Goal: Task Accomplishment & Management: Complete application form

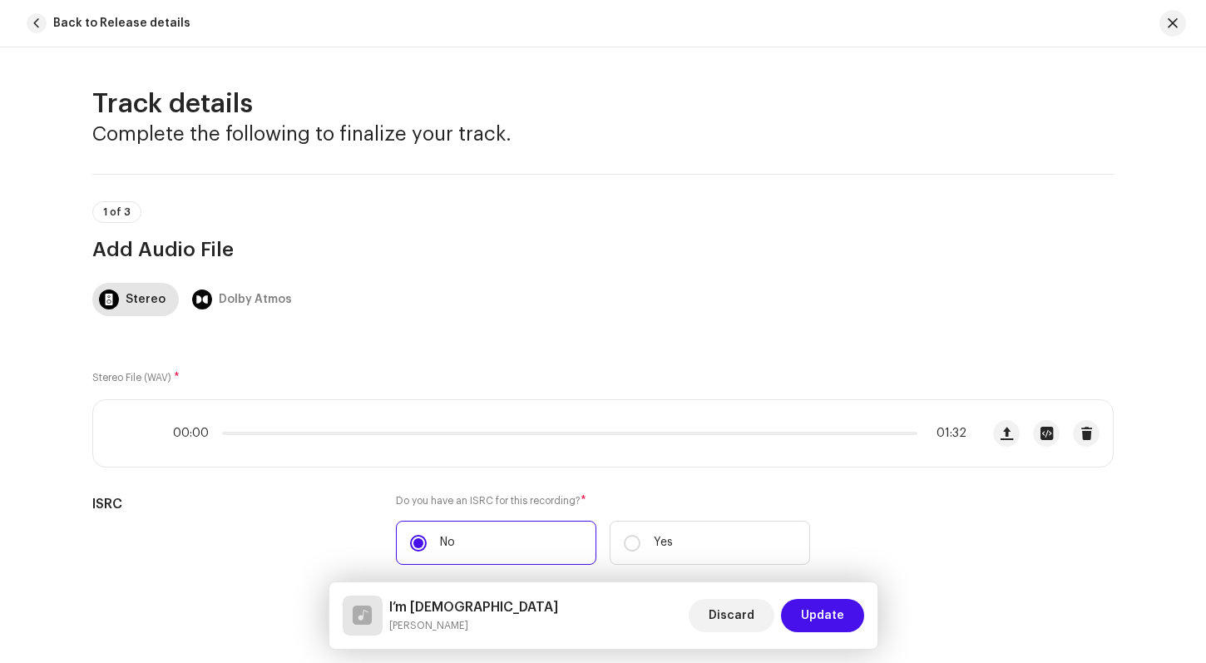
scroll to position [1074, 0]
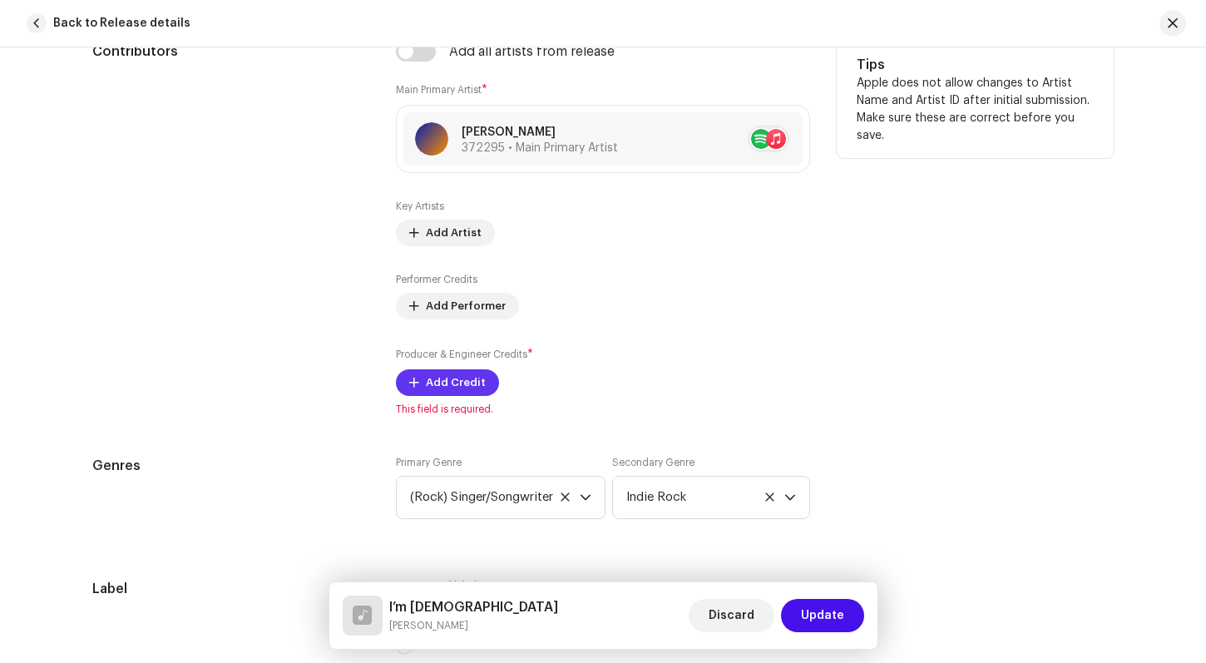
click at [472, 379] on span "Add Credit" at bounding box center [456, 382] width 60 height 33
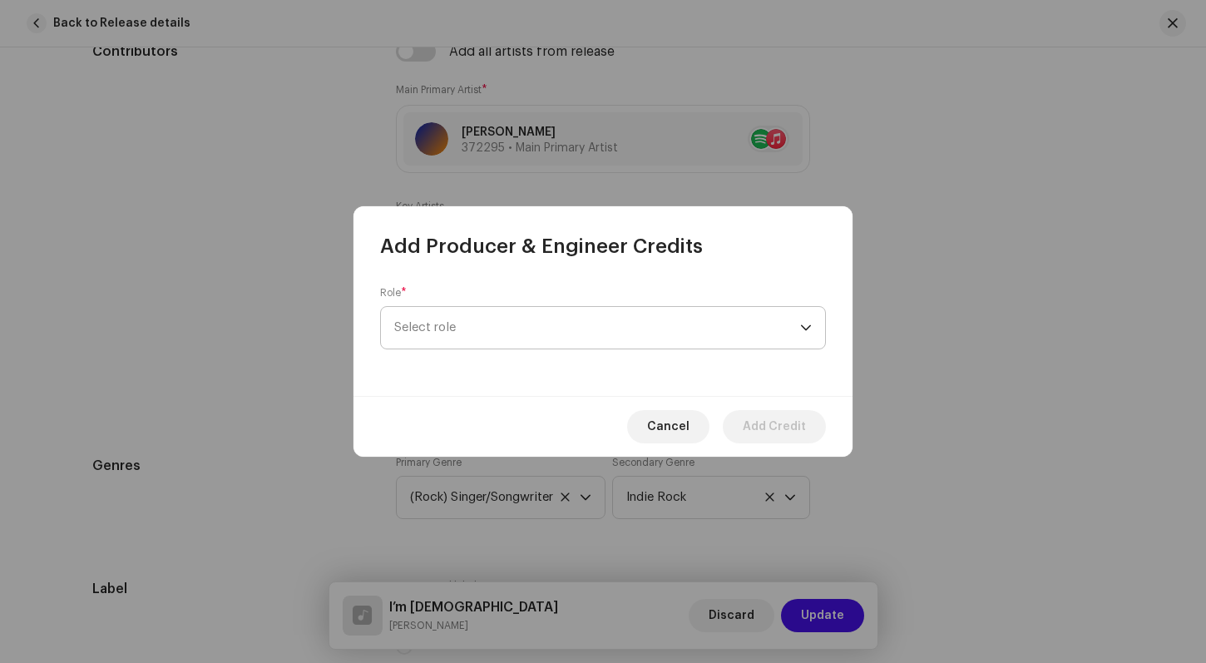
click at [802, 328] on div "dropdown trigger" at bounding box center [806, 328] width 12 height 42
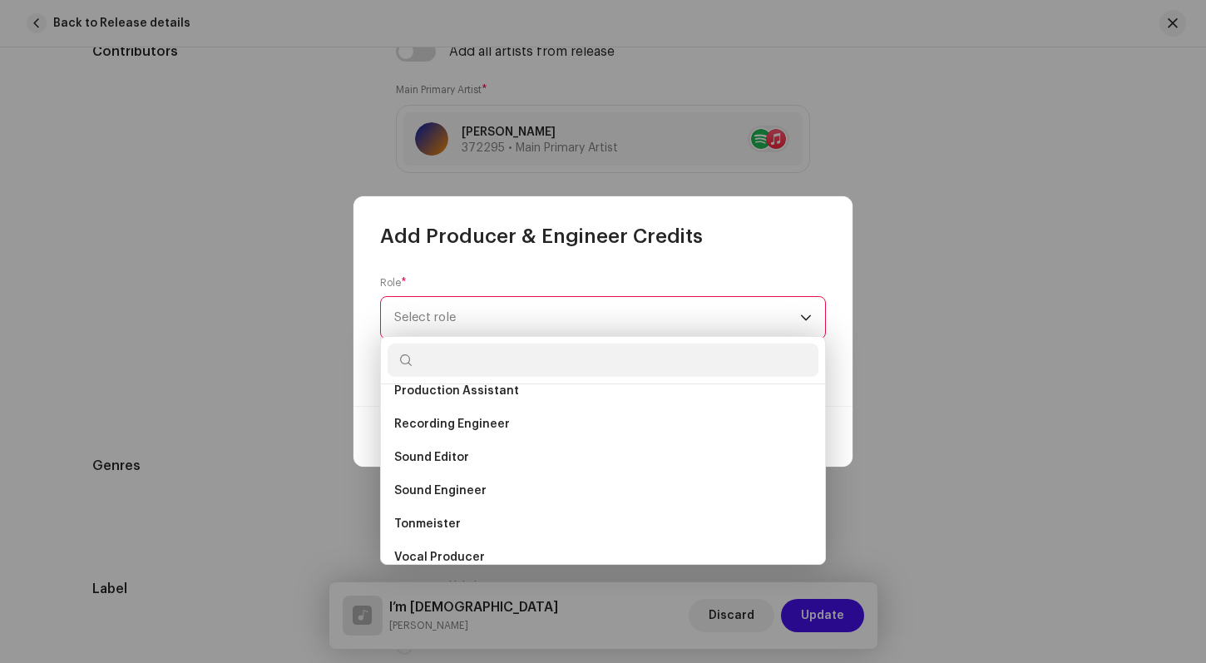
scroll to position [732, 0]
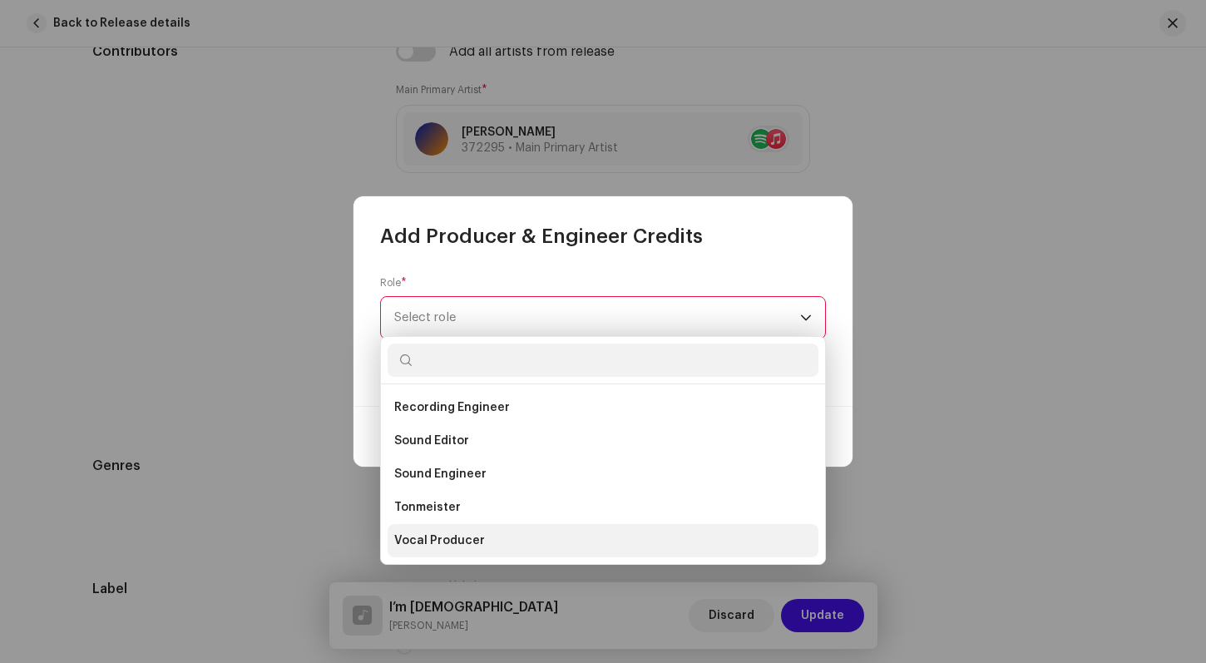
click at [455, 539] on span "Vocal Producer" at bounding box center [439, 540] width 91 height 17
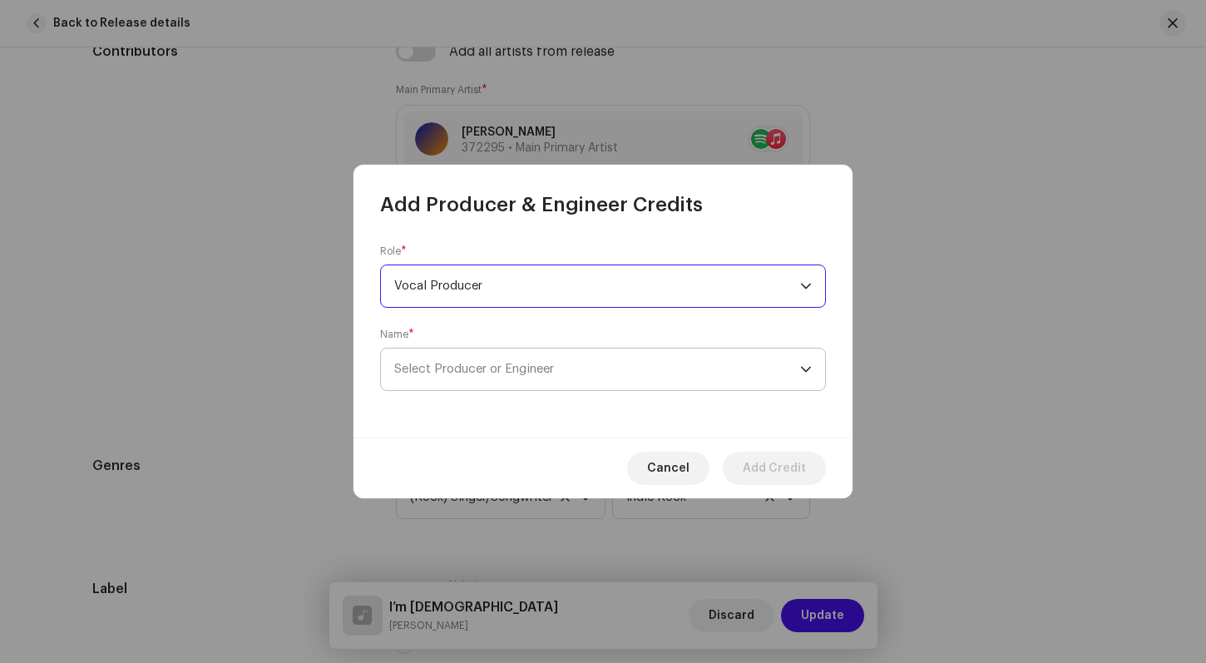
click at [808, 368] on icon "dropdown trigger" at bounding box center [806, 369] width 12 height 12
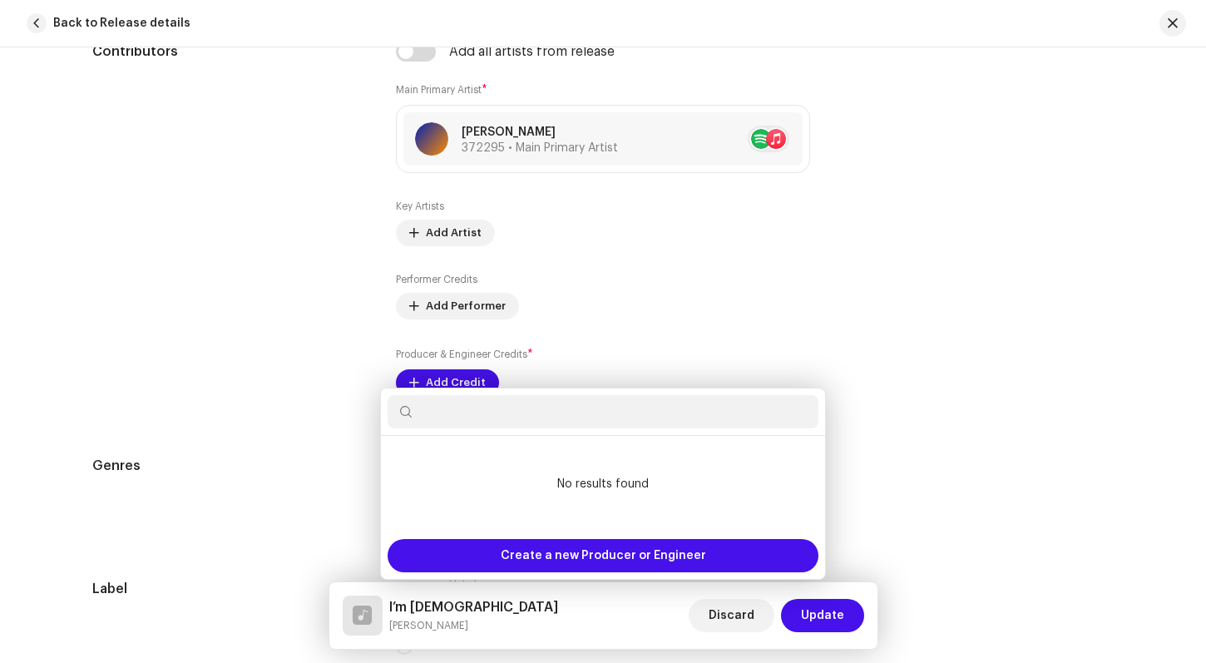
click at [873, 363] on div "Add Producer & Engineer Credits Role * Vocal Producer Name * Select Producer or…" at bounding box center [603, 331] width 1206 height 663
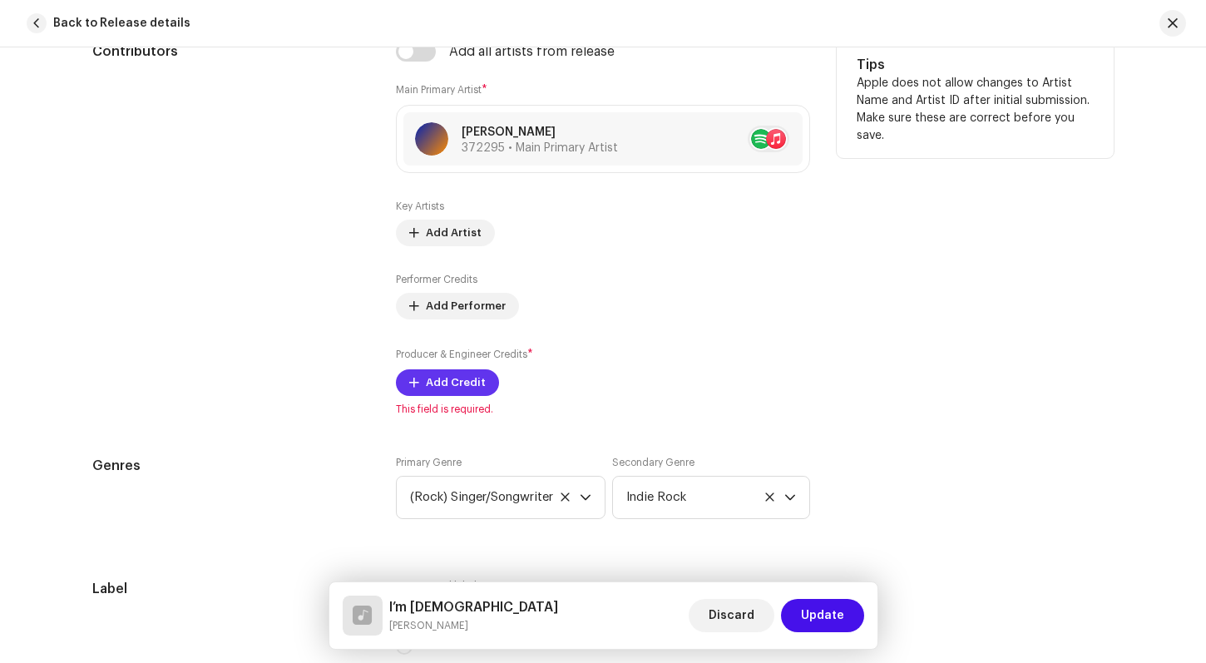
click at [433, 376] on span "Add Credit" at bounding box center [456, 382] width 60 height 33
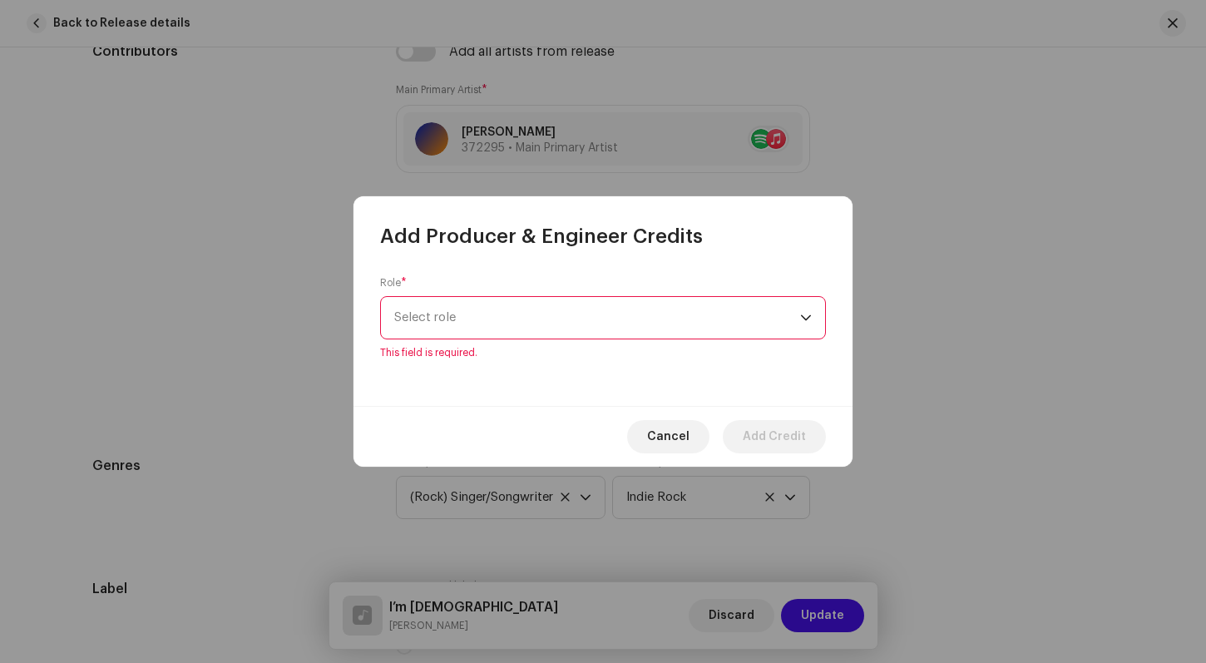
click at [812, 328] on p-select "Select role" at bounding box center [603, 317] width 446 height 43
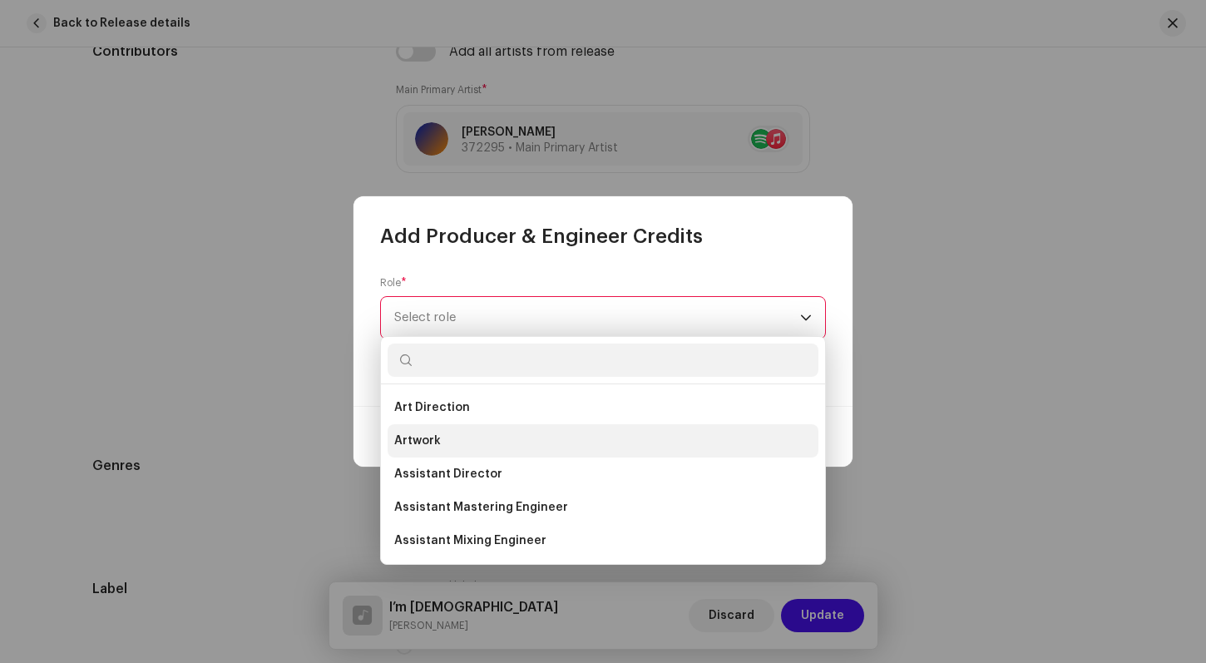
click at [472, 434] on li "Artwork" at bounding box center [603, 440] width 431 height 33
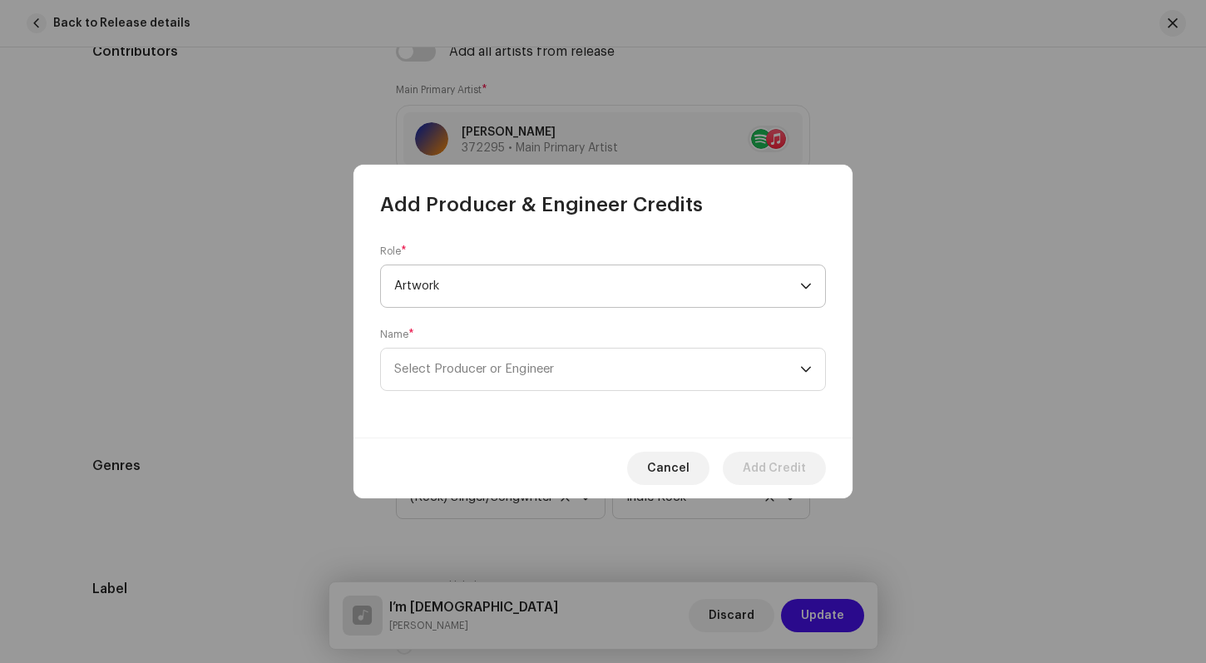
click at [803, 285] on icon "dropdown trigger" at bounding box center [806, 287] width 10 height 6
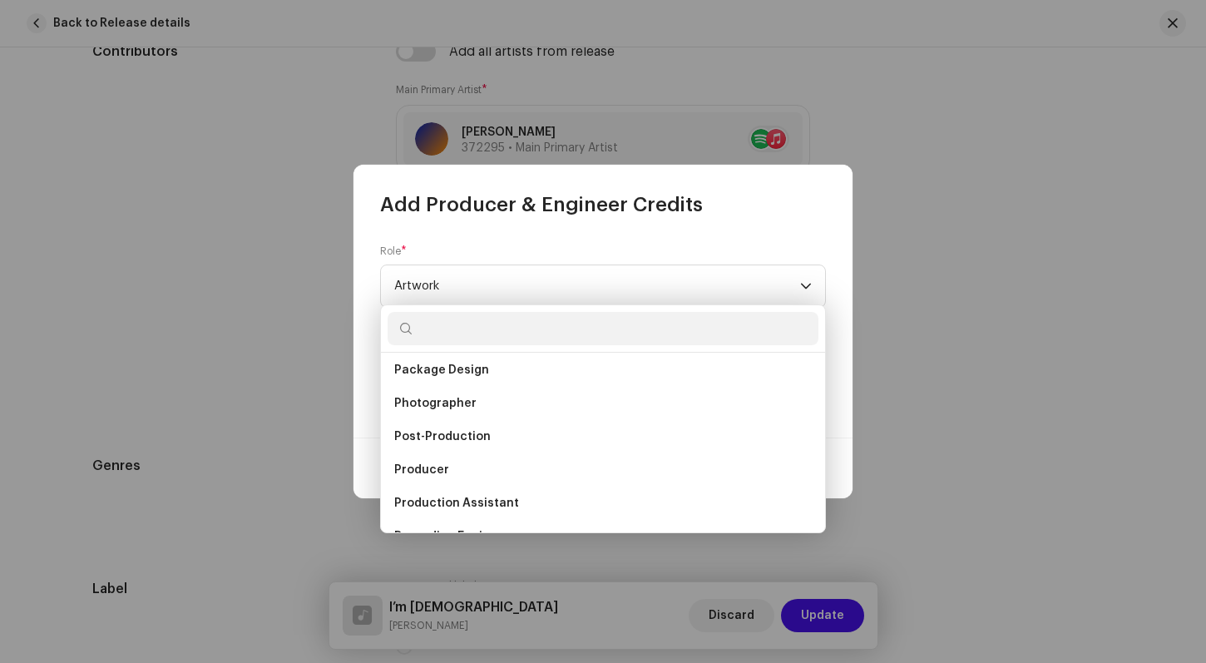
scroll to position [563, 0]
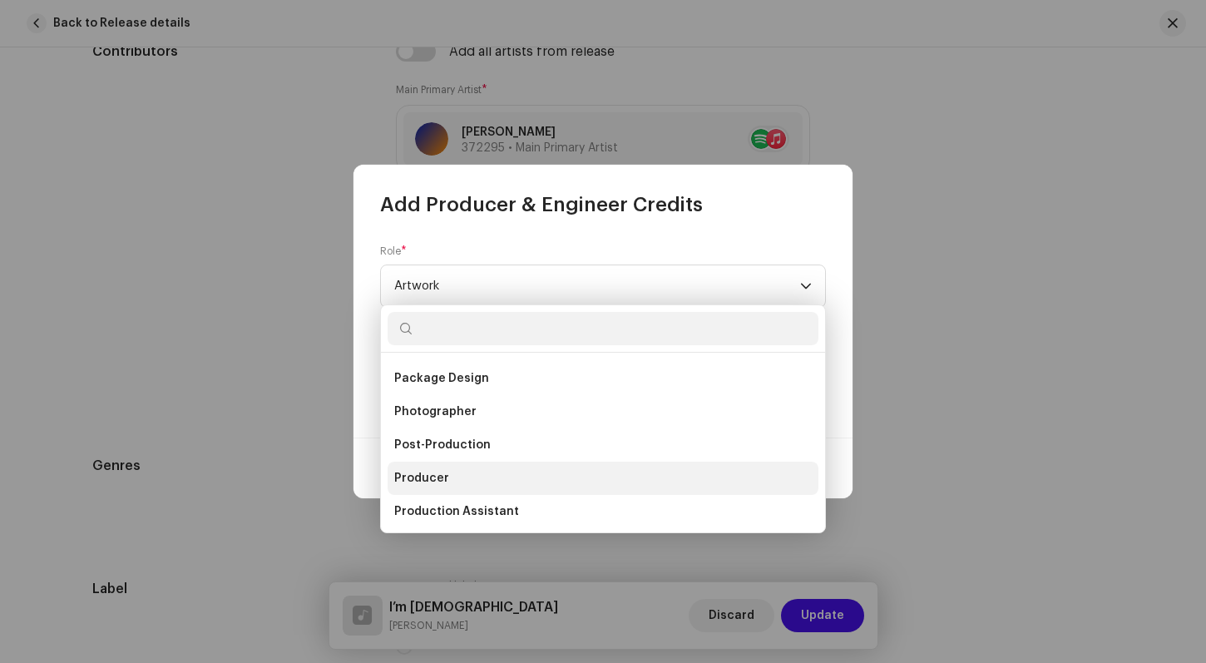
click at [537, 472] on li "Producer" at bounding box center [603, 478] width 431 height 33
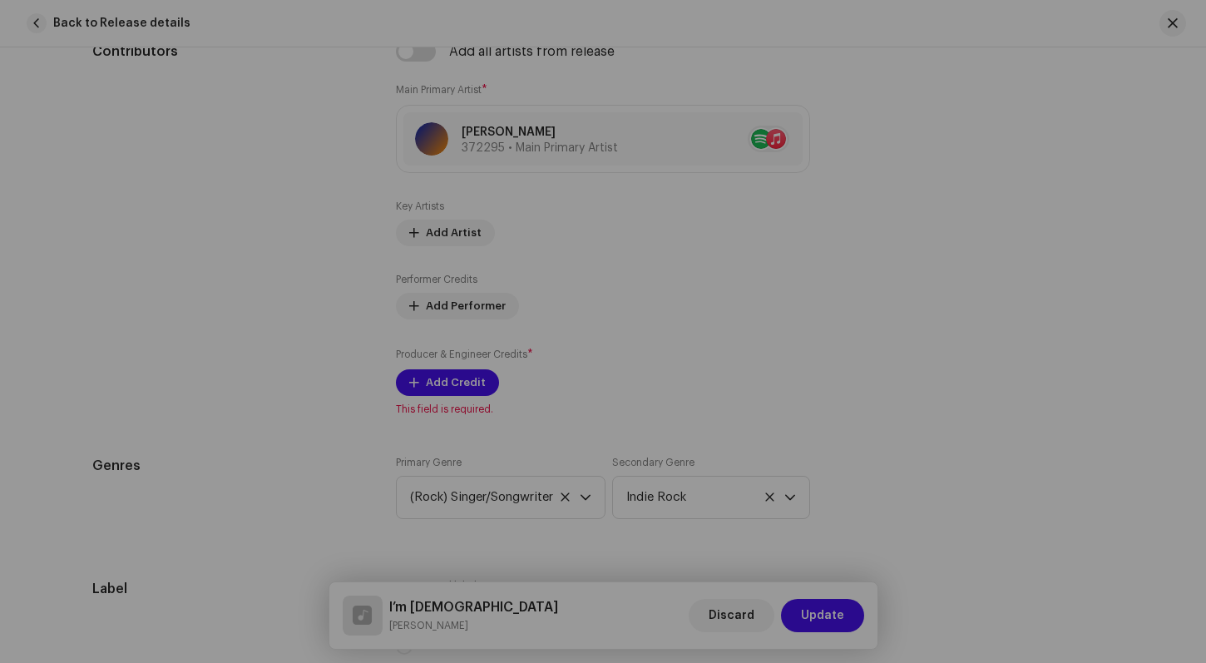
click at [1006, 331] on div "Add Producer & Engineer Credits Role * Producer Name * Select Producer or Engin…" at bounding box center [603, 331] width 1206 height 663
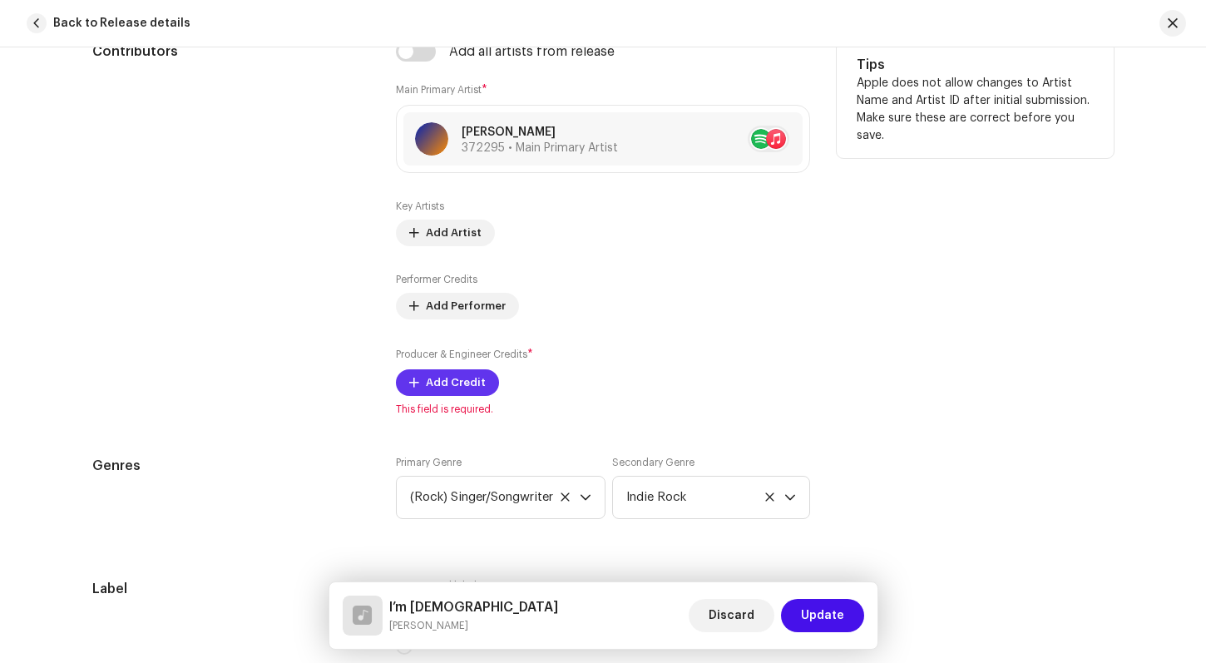
click at [432, 383] on span "Add Credit" at bounding box center [456, 382] width 60 height 33
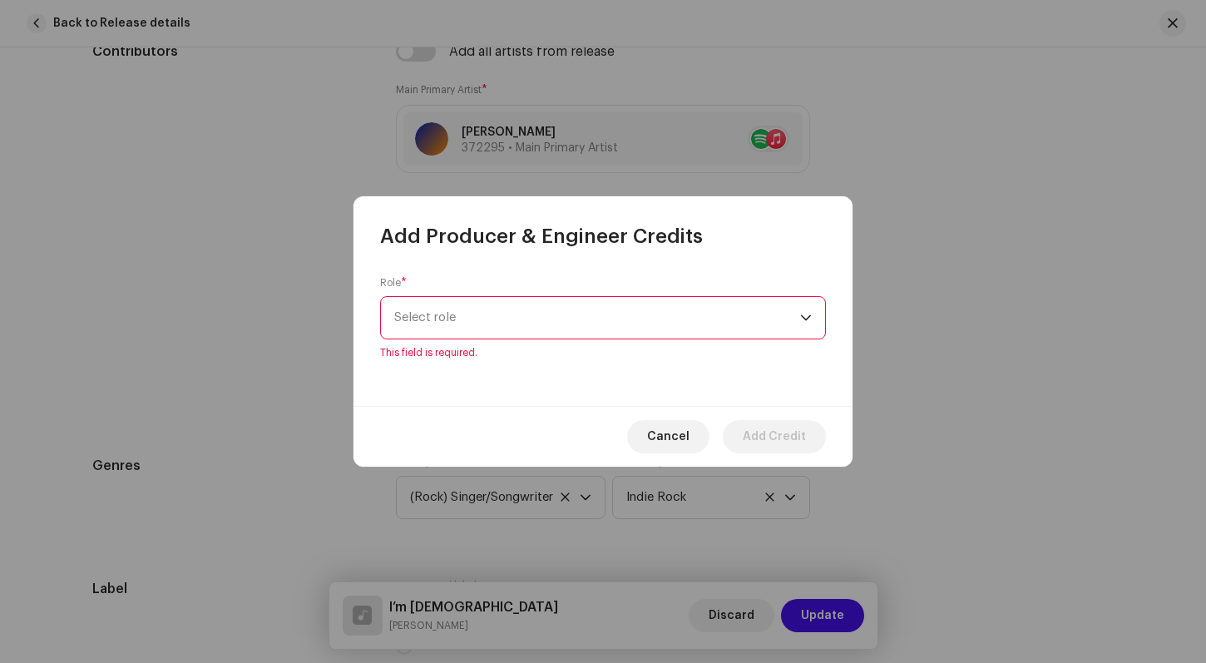
click at [804, 325] on div "dropdown trigger" at bounding box center [806, 318] width 12 height 42
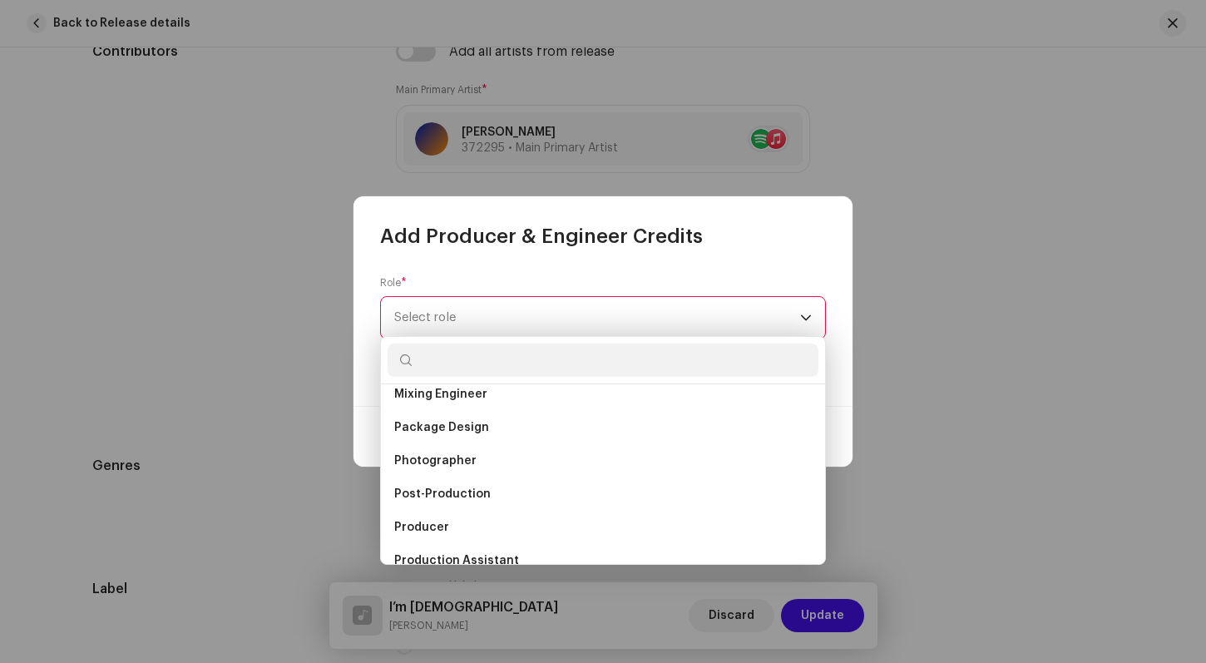
scroll to position [563, 0]
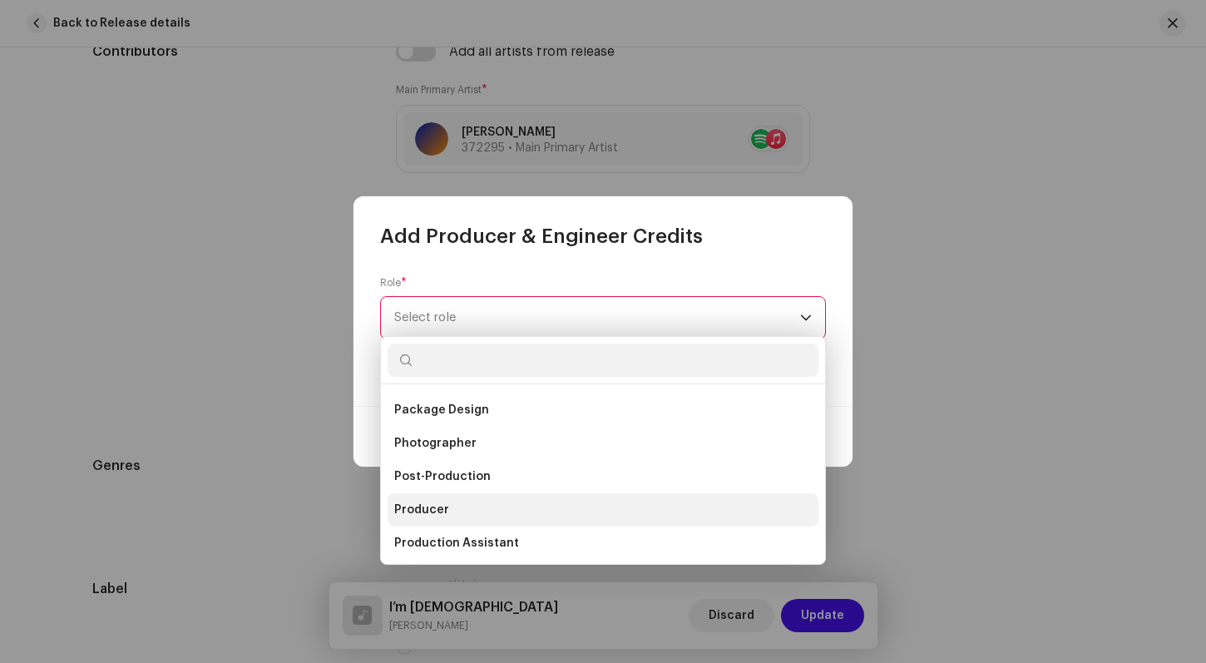
click at [495, 513] on li "Producer" at bounding box center [603, 509] width 431 height 33
